Goal: Go to known website: Access a specific website the user already knows

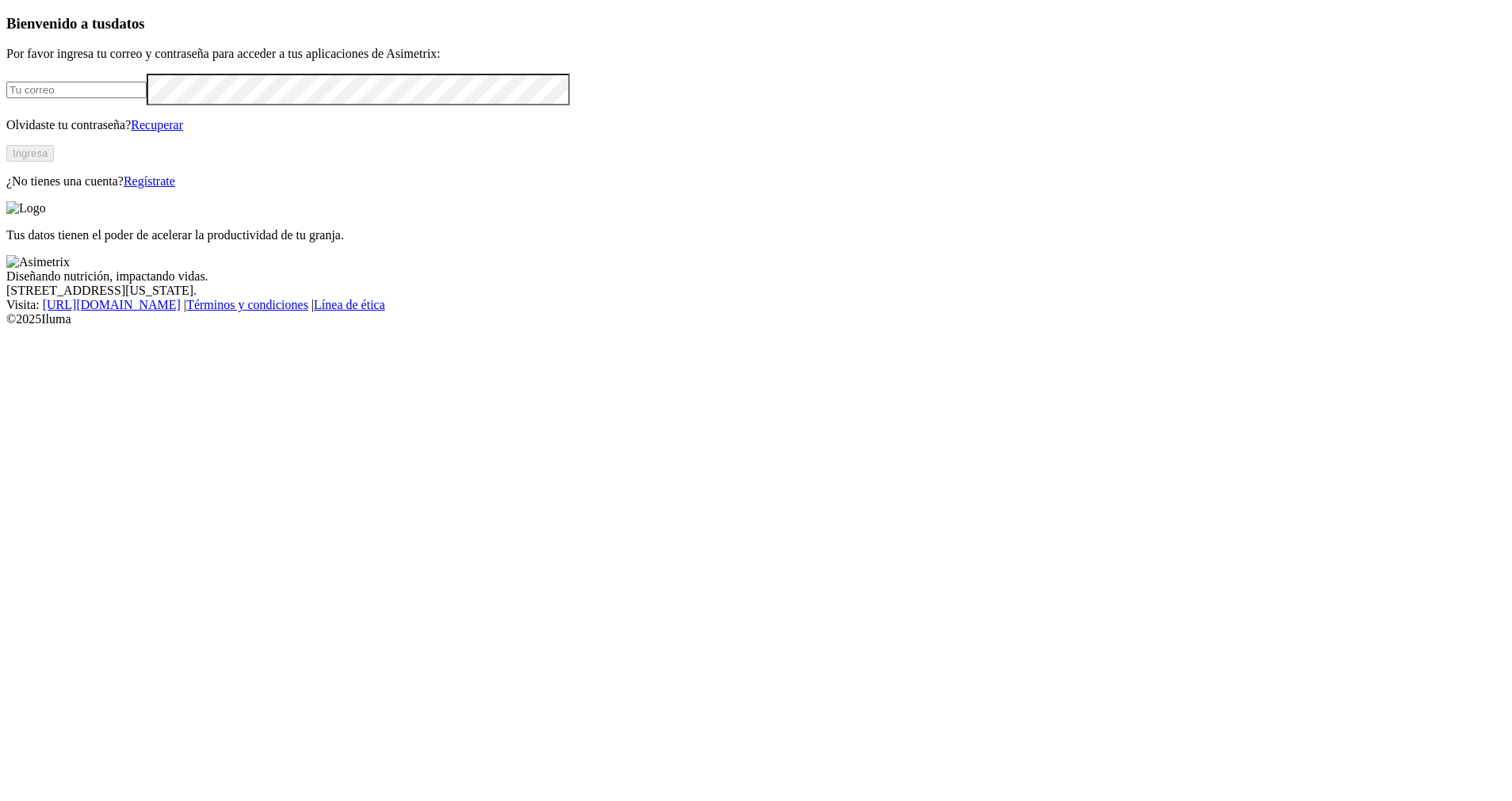
click at [147, 98] on input "email" at bounding box center [76, 89] width 141 height 17
type input "[EMAIL_ADDRESS][DOMAIN_NAME]"
click at [53, 161] on button "Ingresa" at bounding box center [30, 152] width 48 height 17
